Goal: Ask a question

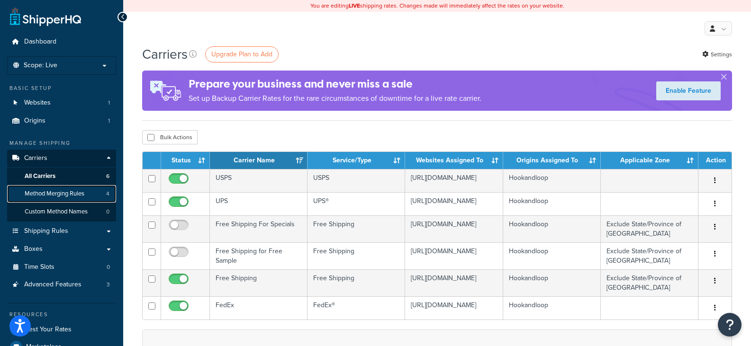
click at [63, 194] on span "Method Merging Rules" at bounding box center [55, 194] width 60 height 8
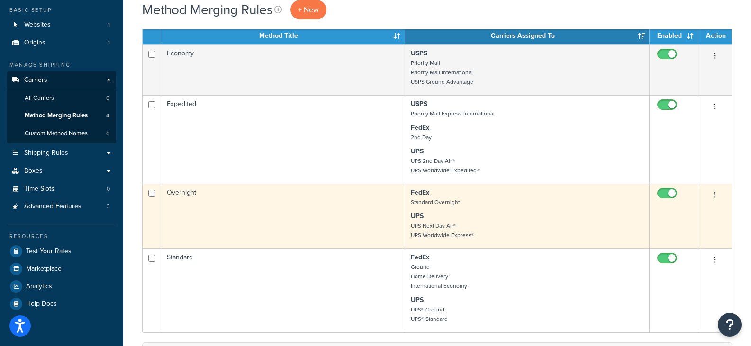
scroll to position [95, 0]
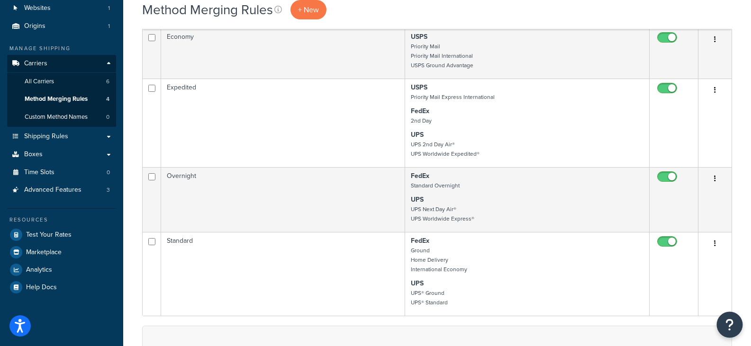
click at [729, 320] on icon "Open Resource Center" at bounding box center [729, 324] width 9 height 13
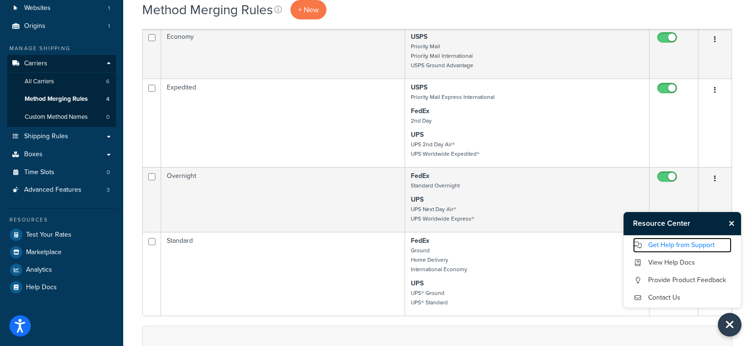
click at [685, 246] on link "Get Help from Support" at bounding box center [682, 245] width 99 height 15
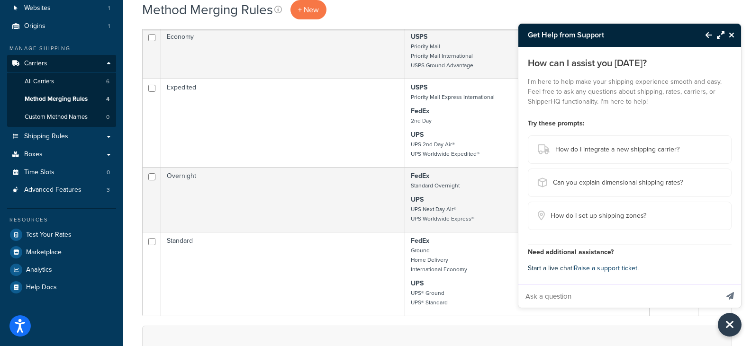
click at [551, 269] on button "Start a live chat" at bounding box center [550, 268] width 45 height 13
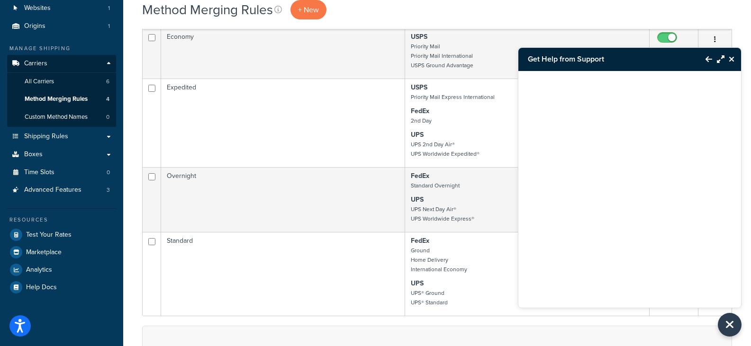
click at [727, 58] on button "Close Resource Center" at bounding box center [732, 59] width 17 height 11
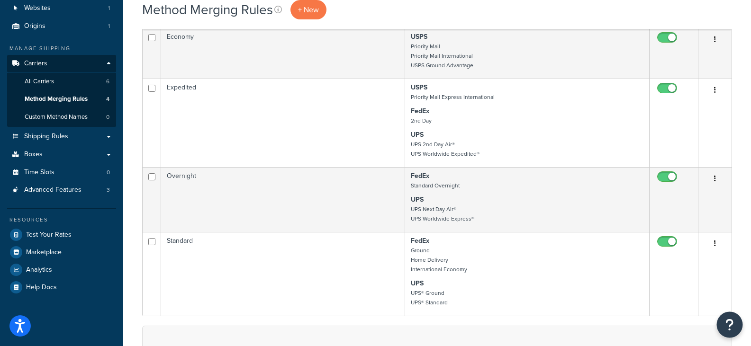
click at [723, 324] on button "Open Resource Center" at bounding box center [730, 325] width 26 height 26
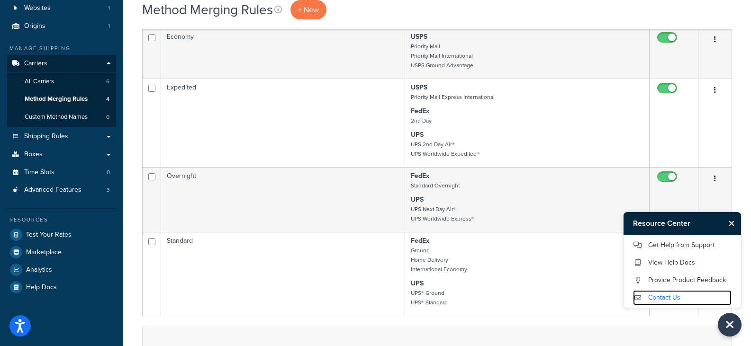
click at [679, 300] on link "Contact Us" at bounding box center [682, 297] width 99 height 15
click at [725, 325] on icon "Close Resource Center" at bounding box center [729, 324] width 10 height 13
